Goal: Information Seeking & Learning: Learn about a topic

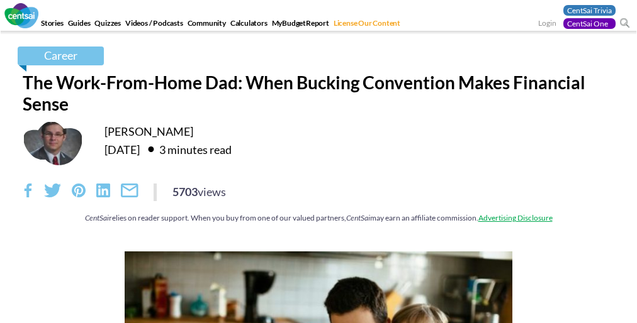
click at [318, 177] on div "Career The Work-From-Home Dad: When Bucking Convention Makes Financial Sense [P…" at bounding box center [318, 141] width 610 height 189
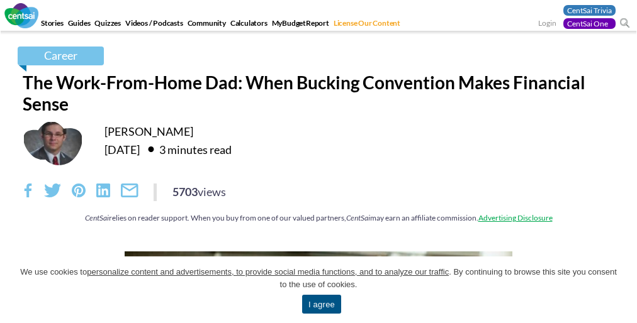
click at [318, 177] on div "Career The Work-From-Home Dad: When Bucking Convention Makes Financial Sense [P…" at bounding box center [318, 141] width 610 height 189
click at [318, 290] on span "We use cookies to personalize content and advertisements, to provide social med…" at bounding box center [318, 278] width 599 height 25
click at [318, 162] on div "[PERSON_NAME] [DATE] 3 minutes read" at bounding box center [319, 143] width 592 height 45
click at [321, 305] on link "I agree" at bounding box center [321, 304] width 39 height 19
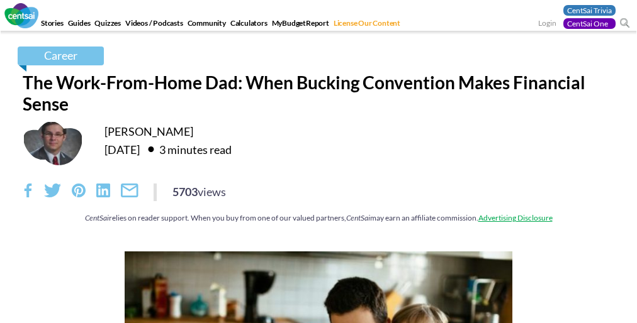
click at [318, 177] on div "Career The Work-From-Home Dad: When Bucking Convention Makes Financial Sense [P…" at bounding box center [318, 141] width 610 height 189
click at [318, 162] on div "[PERSON_NAME] [DATE] 3 minutes read" at bounding box center [319, 143] width 592 height 45
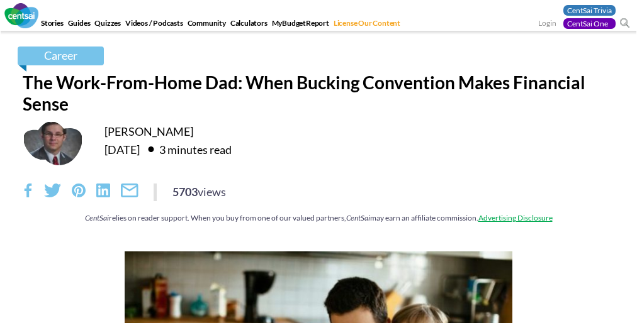
click at [318, 177] on div "Career The Work-From-Home Dad: When Bucking Convention Makes Financial Sense [P…" at bounding box center [318, 141] width 610 height 189
click at [318, 162] on div "[PERSON_NAME] [DATE] 3 minutes read" at bounding box center [319, 143] width 592 height 45
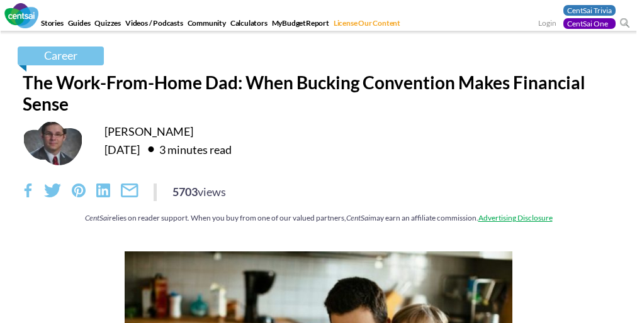
click at [318, 177] on div "Career The Work-From-Home Dad: When Bucking Convention Makes Financial Sense [P…" at bounding box center [318, 141] width 610 height 189
